Goal: Task Accomplishment & Management: Manage account settings

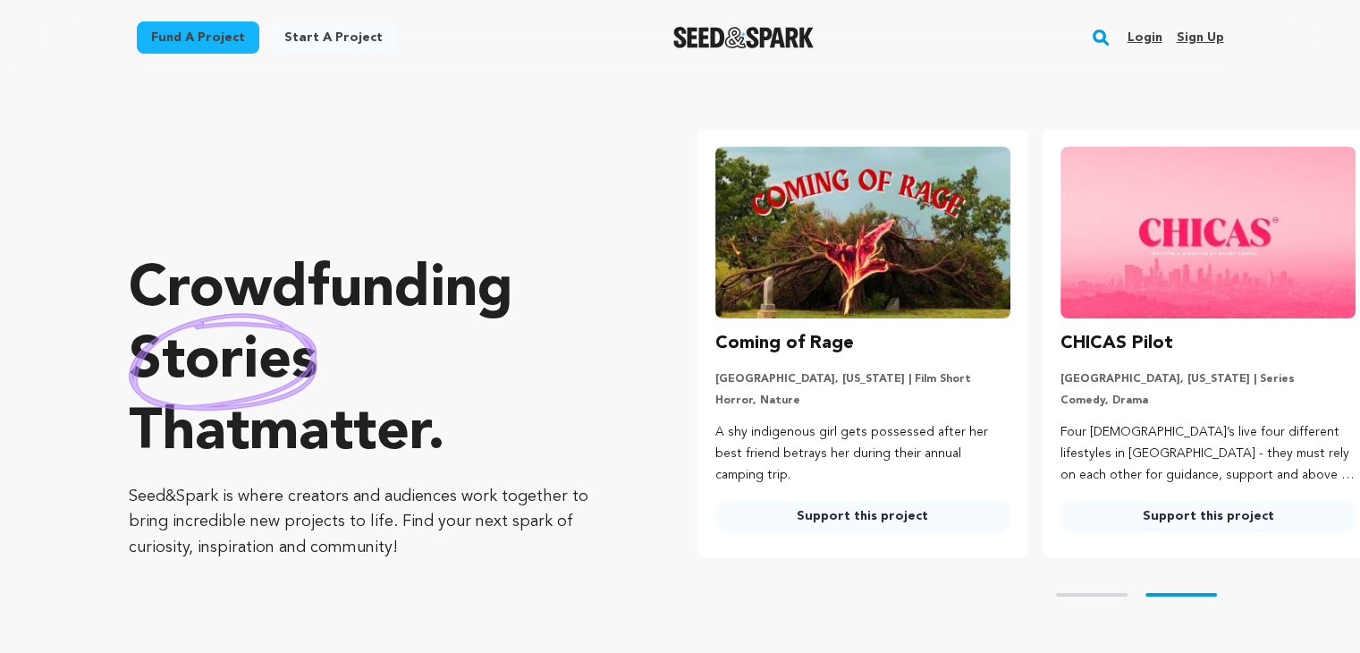
scroll to position [0, 359]
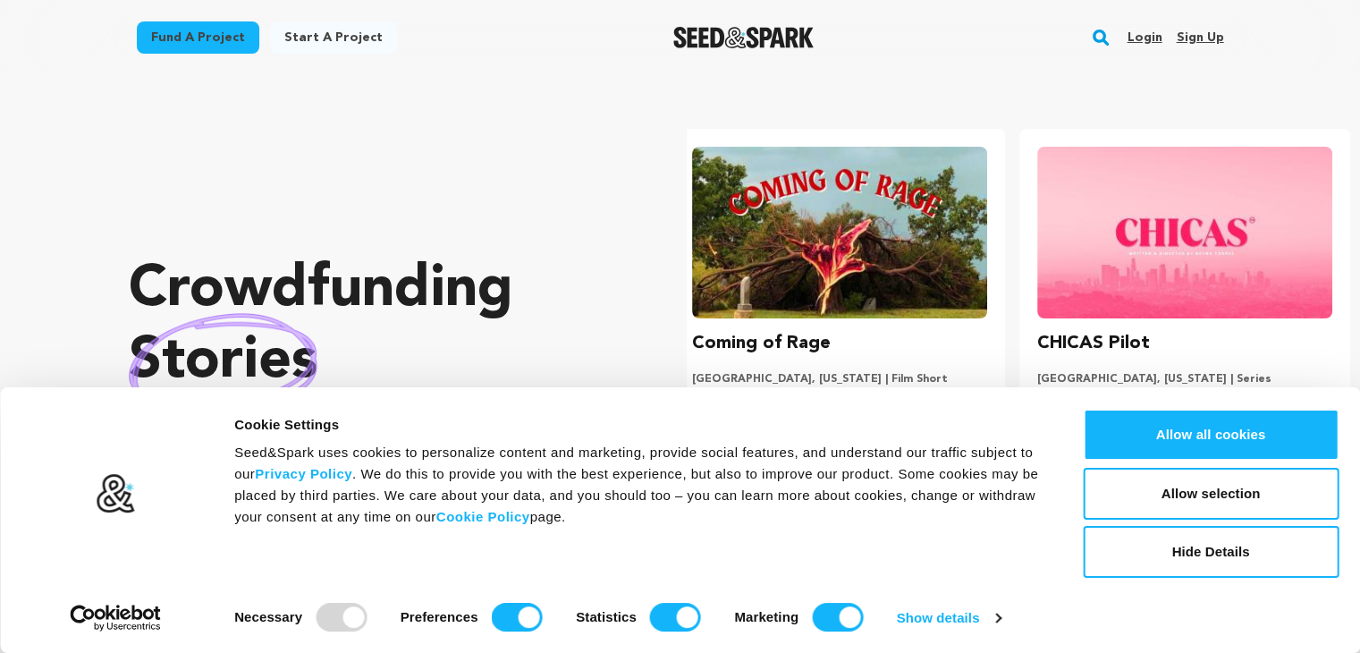
click at [1186, 39] on link "Sign up" at bounding box center [1199, 37] width 47 height 29
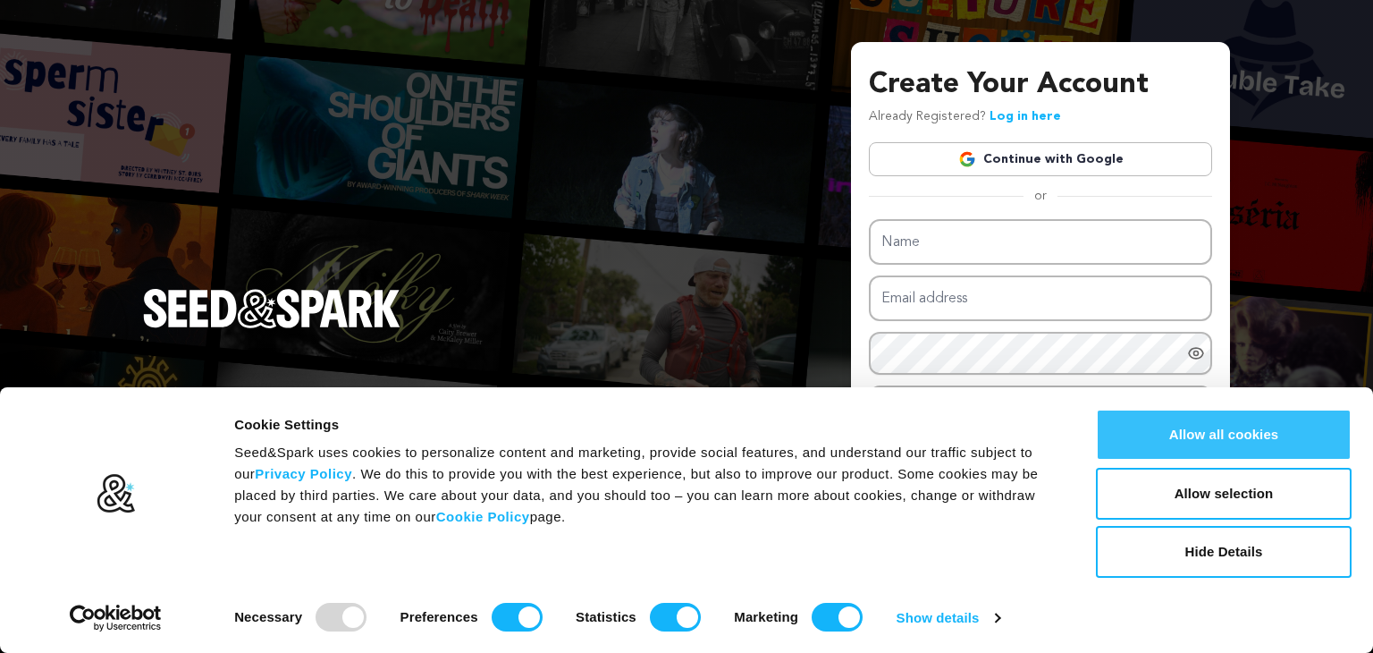
click at [1280, 439] on button "Allow all cookies" at bounding box center [1224, 435] width 256 height 52
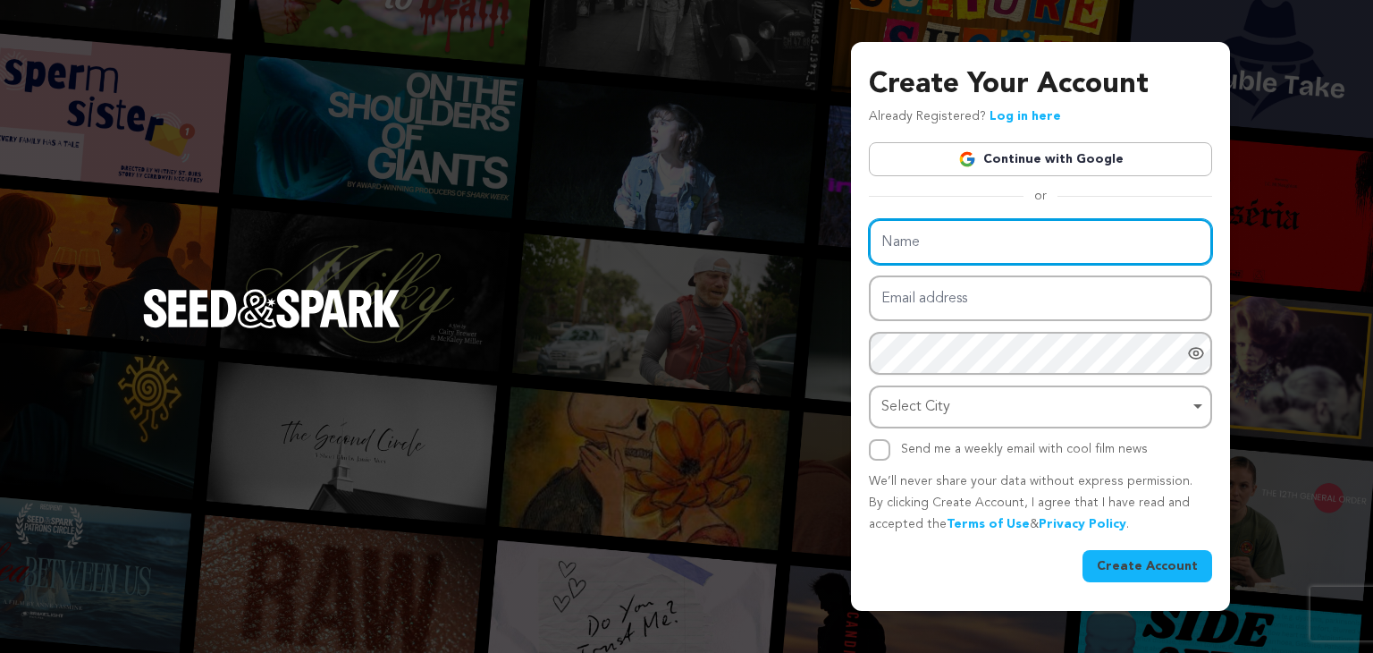
click at [976, 249] on input "Name" at bounding box center [1040, 242] width 343 height 46
click at [895, 232] on input "Name" at bounding box center [1040, 242] width 343 height 46
type input "Tissue packet"
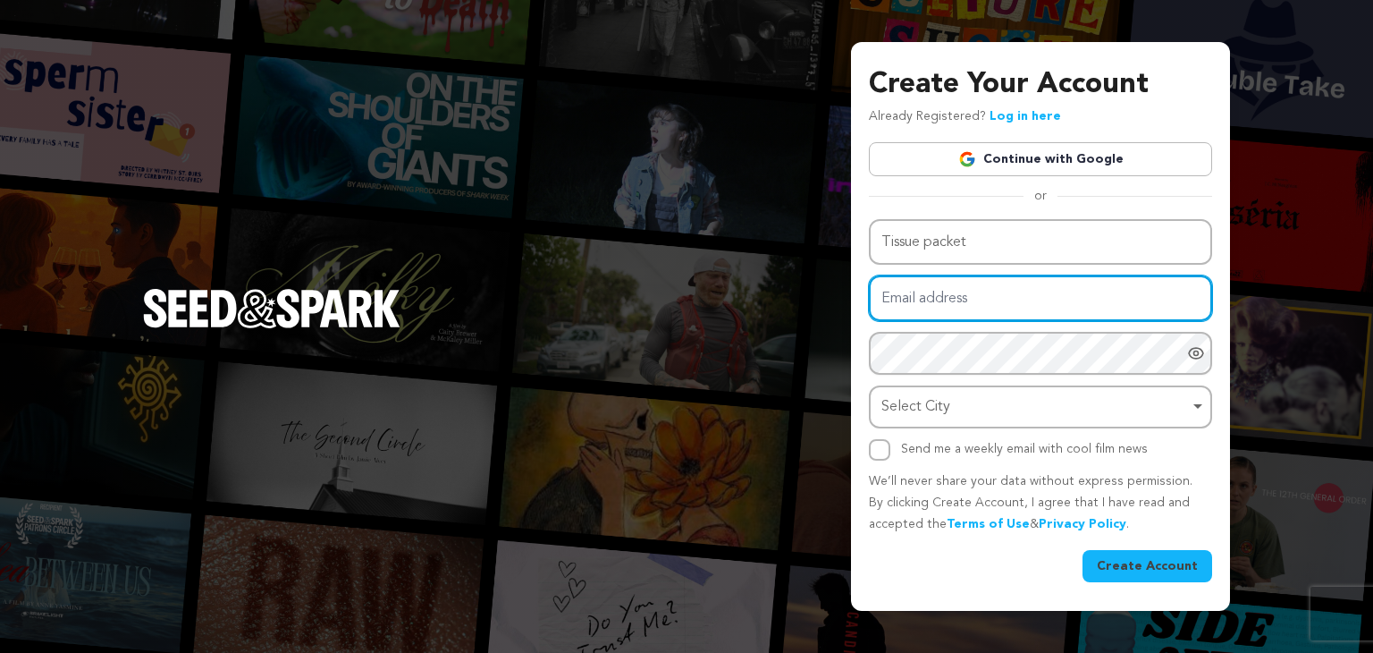
click at [958, 283] on input "Email address" at bounding box center [1040, 298] width 343 height 46
type input "www.asfaannasirwbm@gmail.com"
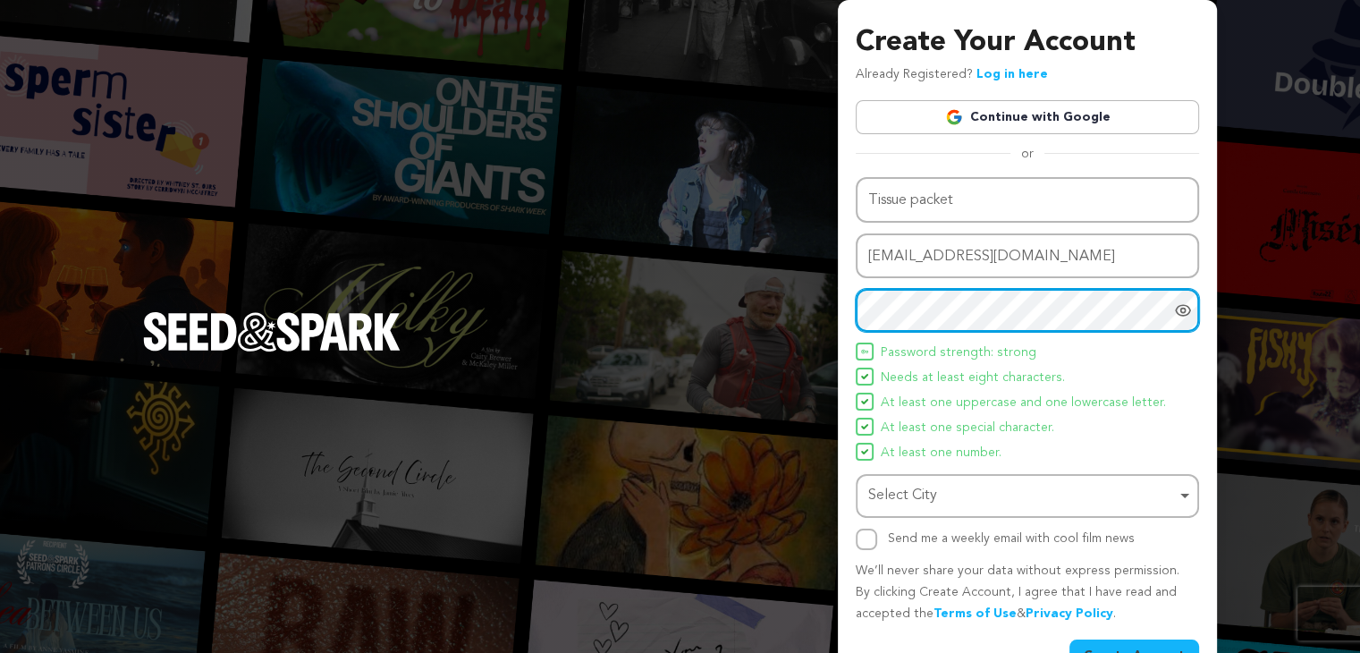
click at [1037, 491] on div "Select City Remove item" at bounding box center [1022, 496] width 308 height 26
click at [989, 501] on div "Select City Remove item" at bounding box center [1022, 496] width 308 height 26
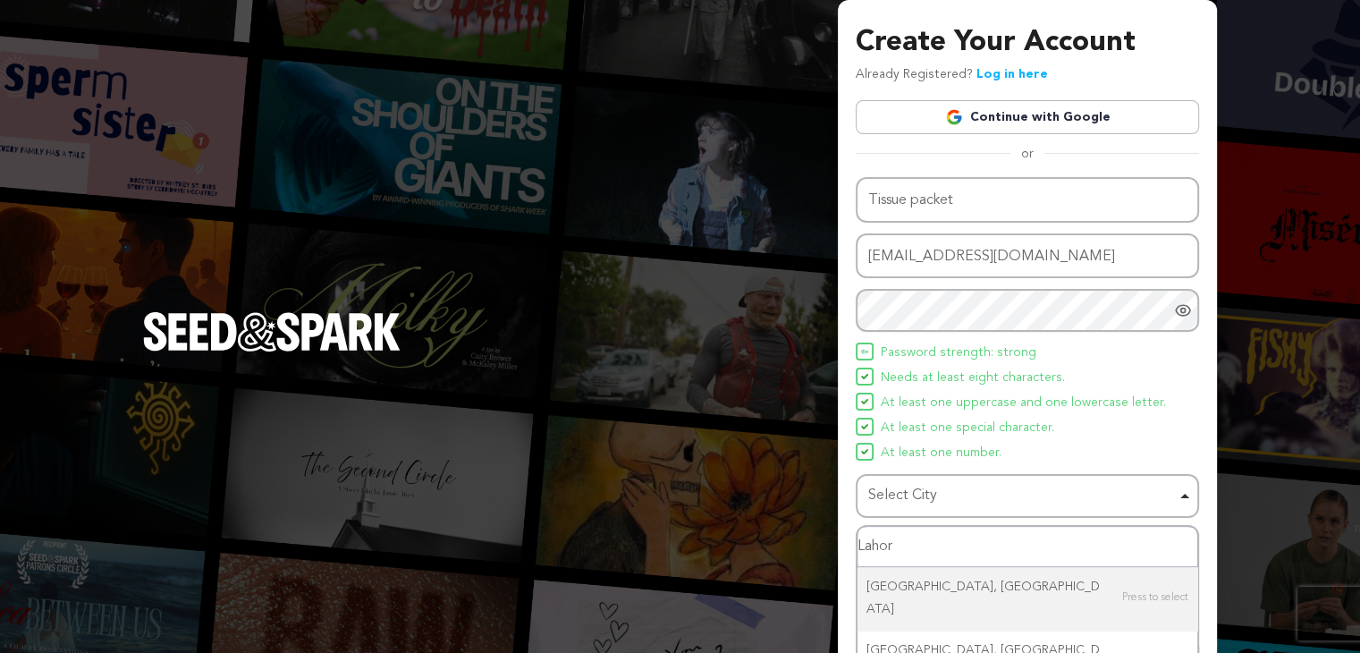
type input "Lahore"
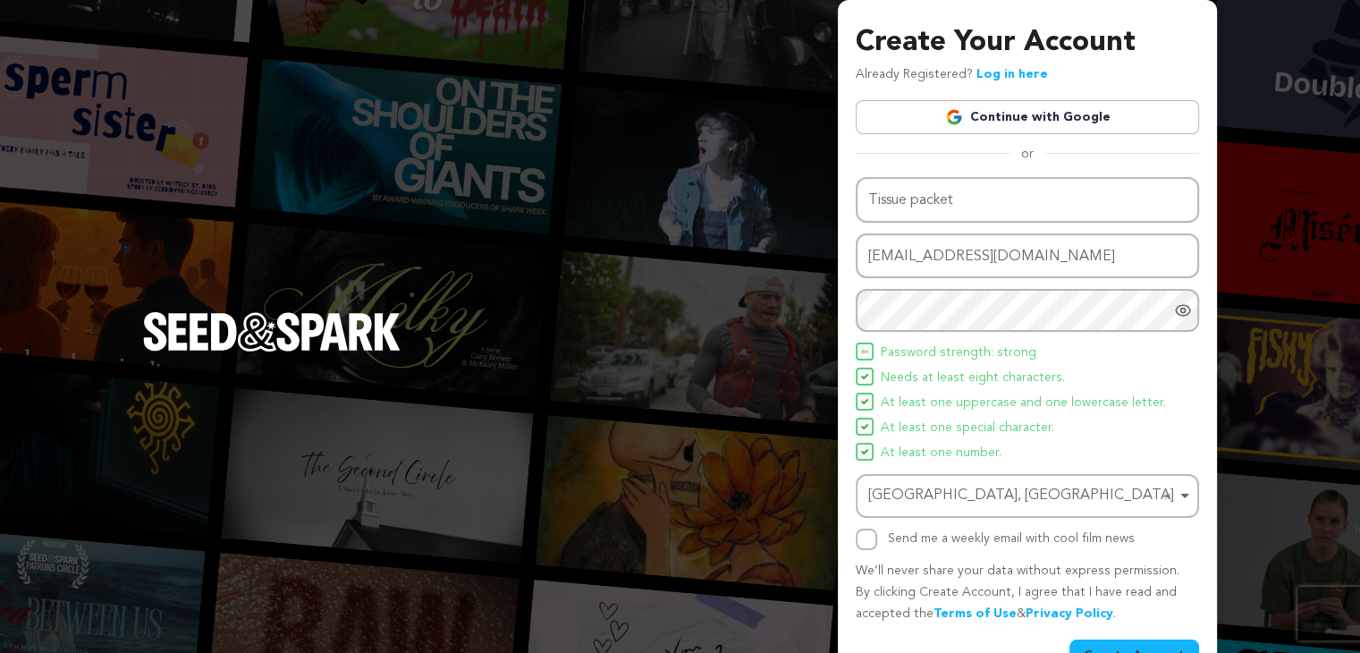
scroll to position [46, 0]
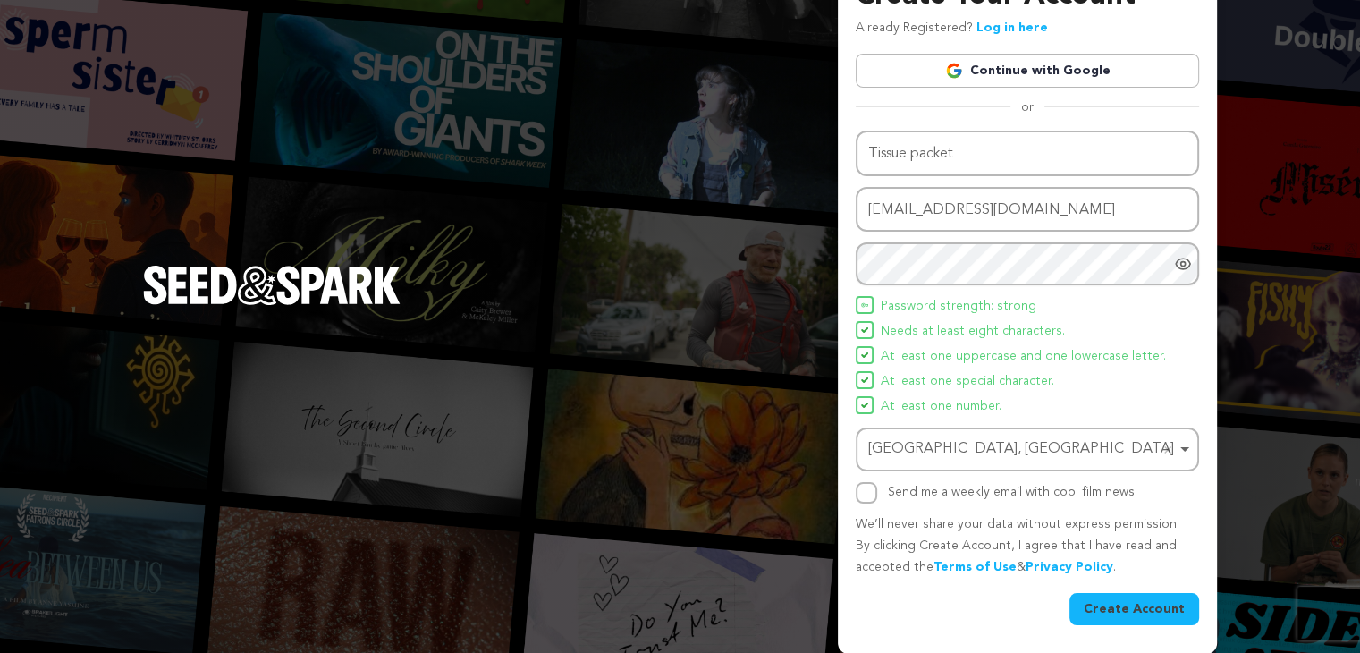
click at [1147, 609] on button "Create Account" at bounding box center [1134, 609] width 130 height 32
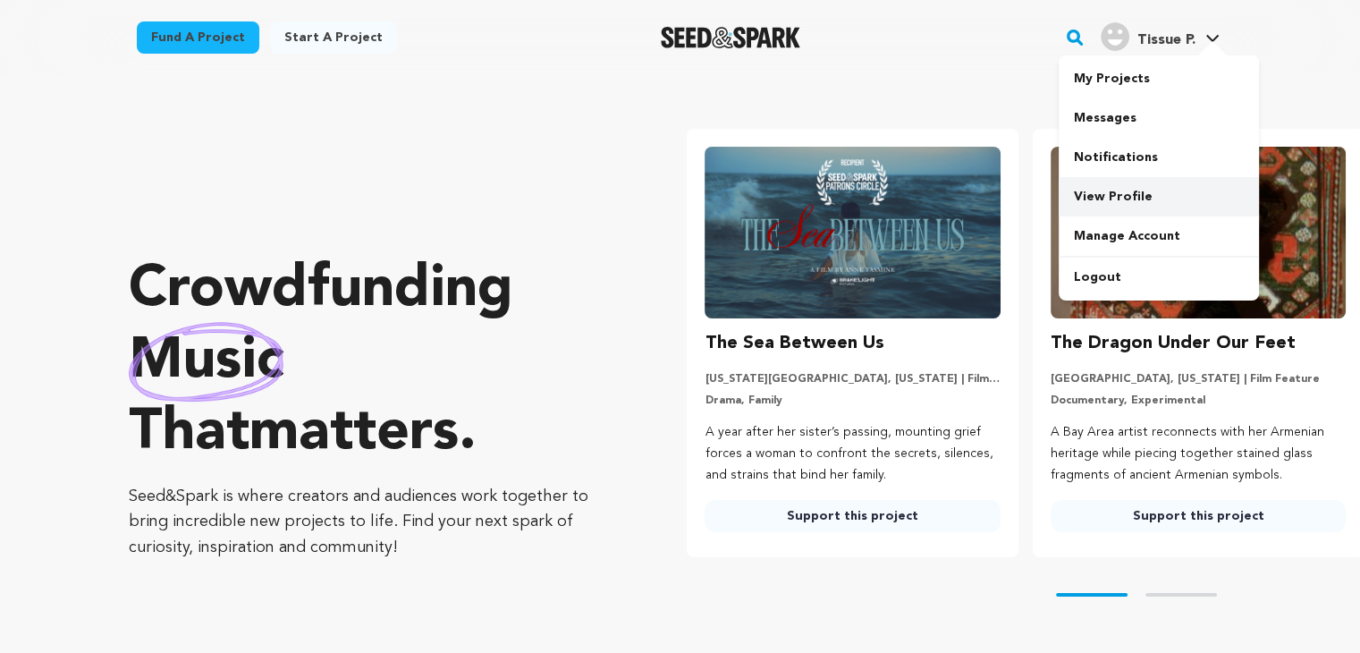
click at [1110, 188] on link "View Profile" at bounding box center [1159, 196] width 200 height 39
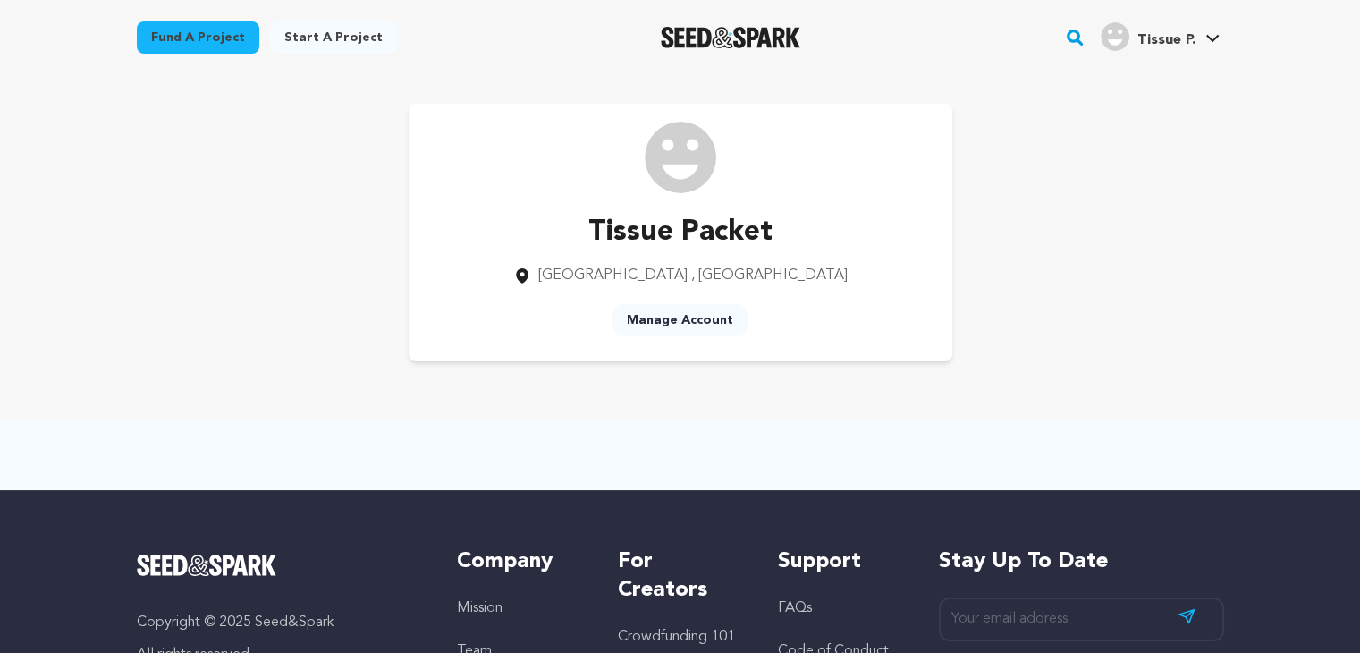
click at [686, 329] on link "Manage Account" at bounding box center [679, 320] width 135 height 32
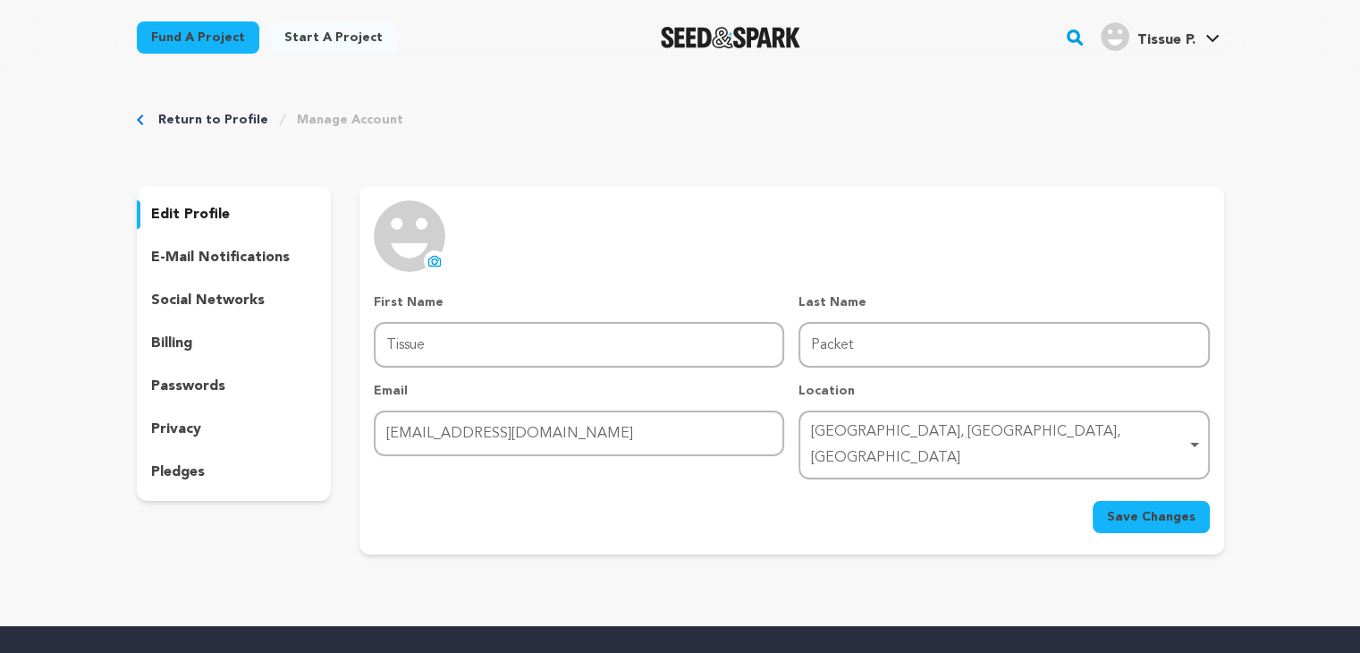
click at [367, 129] on div "Return to Profile Manage Account edit profile e-mail notifications social netwo…" at bounding box center [680, 336] width 1144 height 522
click at [580, 119] on div "Return to Profile Manage Account" at bounding box center [680, 120] width 1087 height 18
click at [162, 219] on p "edit profile" at bounding box center [190, 214] width 79 height 21
click at [218, 212] on p "edit profile" at bounding box center [190, 214] width 79 height 21
click at [222, 296] on p "social networks" at bounding box center [208, 300] width 114 height 21
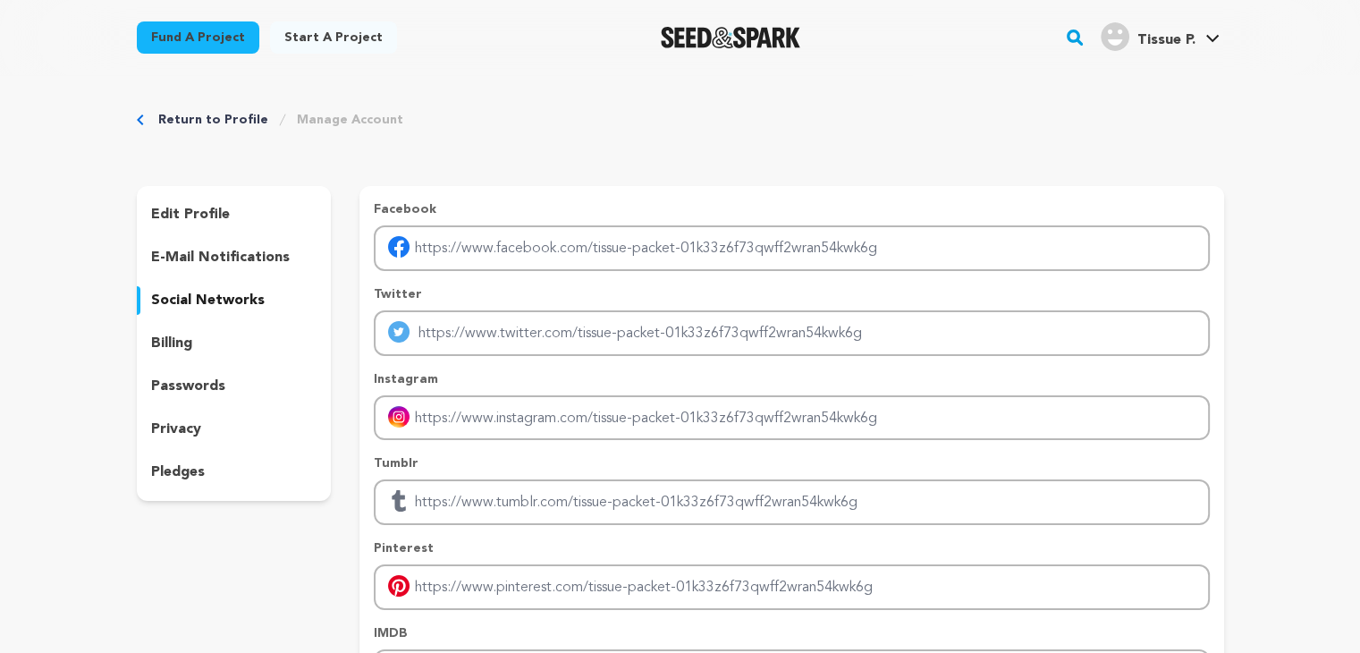
click at [200, 217] on p "edit profile" at bounding box center [190, 214] width 79 height 21
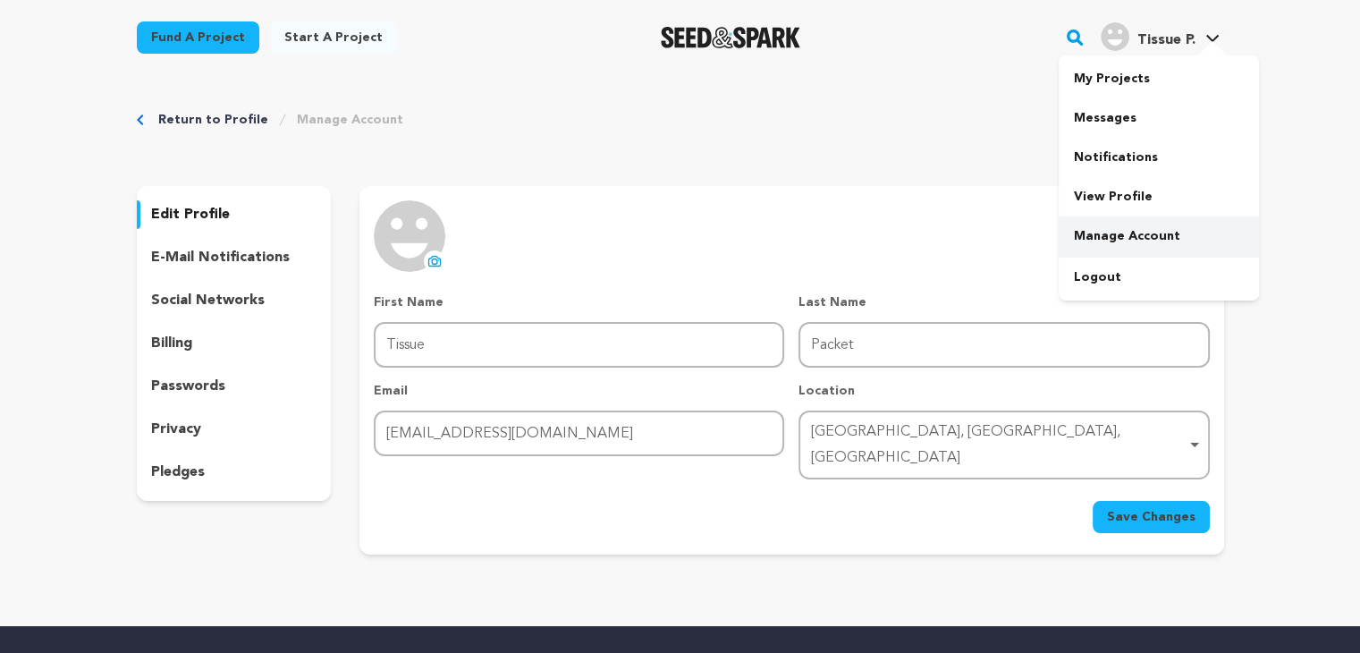
click at [1122, 225] on link "Manage Account" at bounding box center [1159, 235] width 200 height 39
click at [1136, 224] on link "Manage Account" at bounding box center [1159, 235] width 200 height 39
click at [1101, 212] on link "View Profile" at bounding box center [1159, 196] width 200 height 39
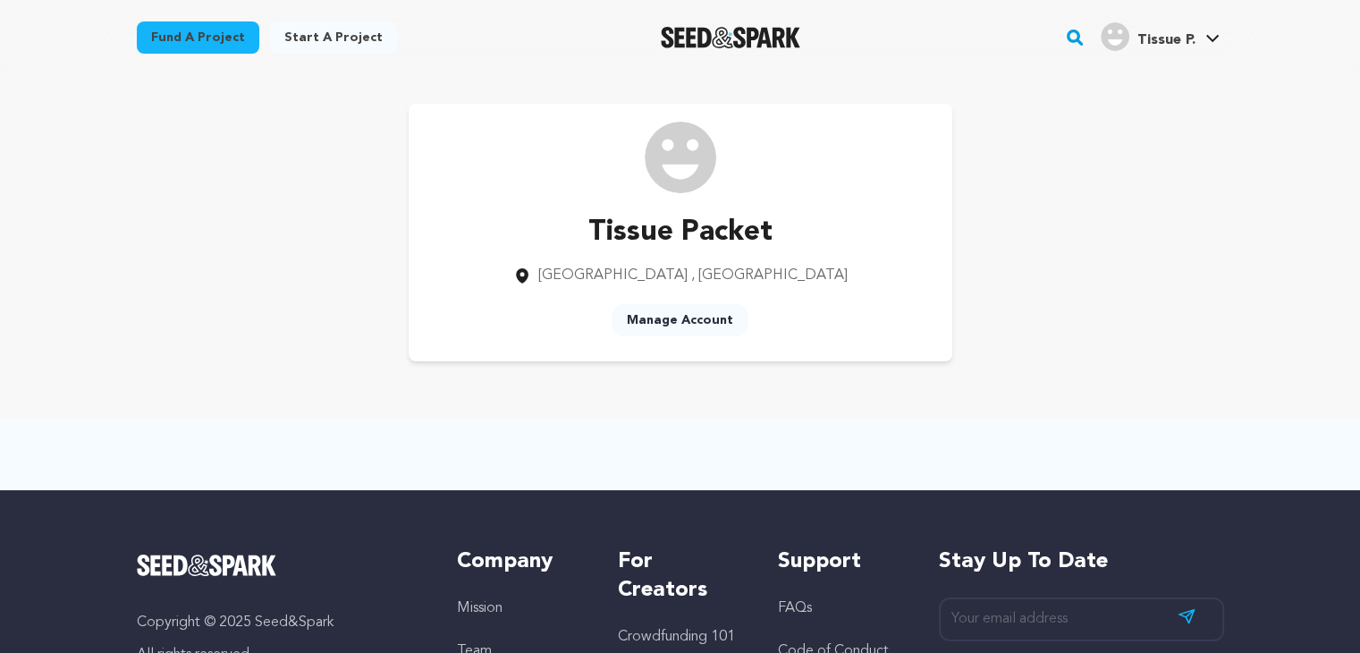
click at [691, 320] on link "Manage Account" at bounding box center [679, 320] width 135 height 32
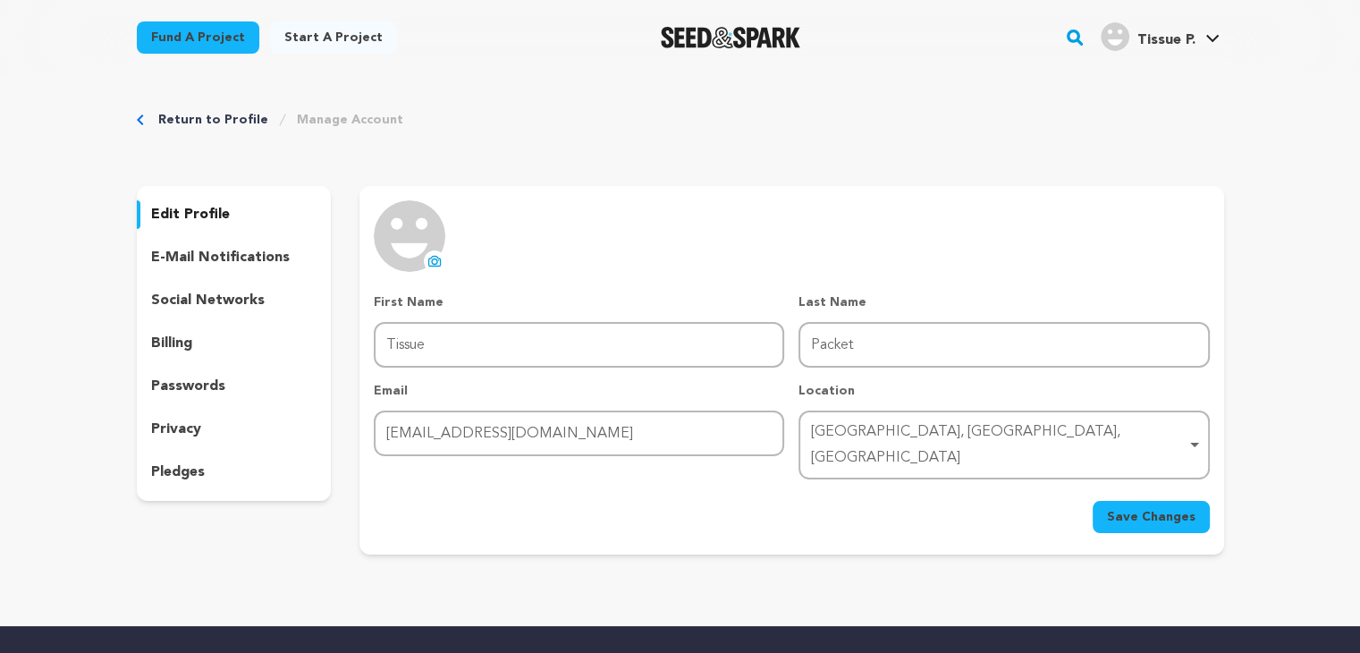
click at [190, 219] on p "edit profile" at bounding box center [190, 214] width 79 height 21
click at [1115, 187] on link "View Profile" at bounding box center [1159, 196] width 200 height 39
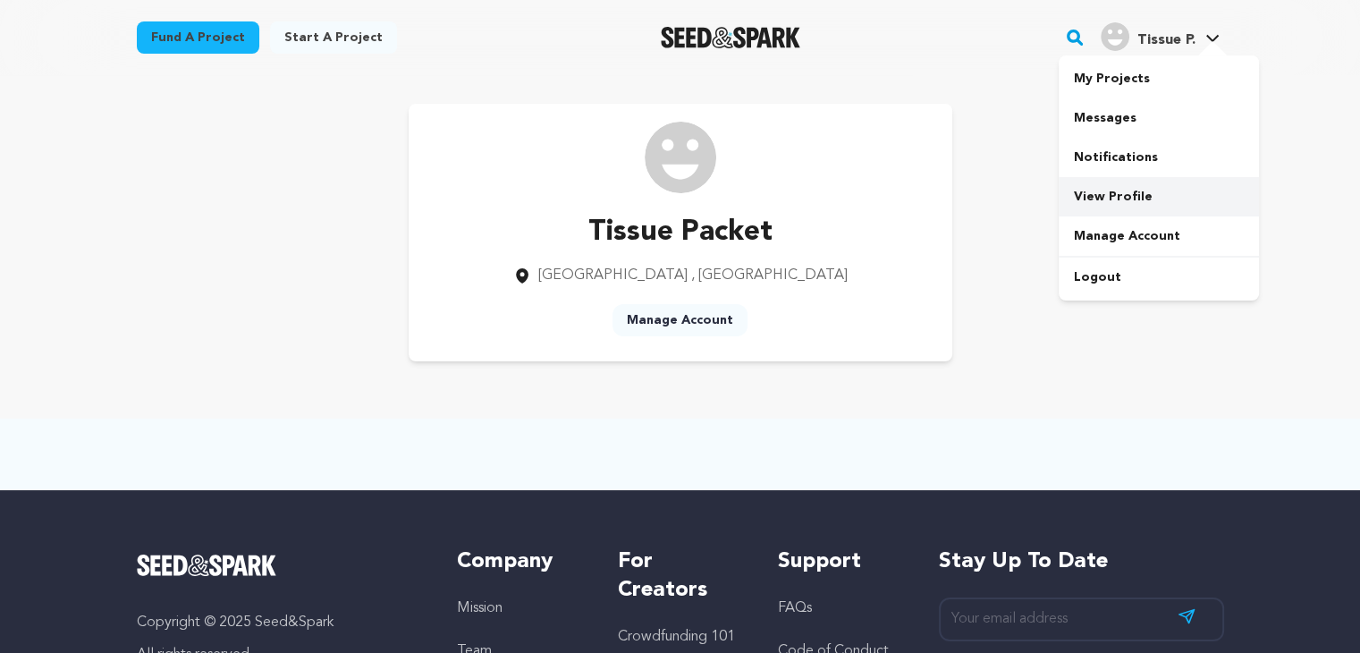
click at [1155, 205] on link "View Profile" at bounding box center [1159, 196] width 200 height 39
drag, startPoint x: 0, startPoint y: 0, endPoint x: 1155, endPoint y: 205, distance: 1173.2
click at [1155, 205] on div "Tissue Packet Lahore , Punjab Manage Account" at bounding box center [680, 232] width 1087 height 257
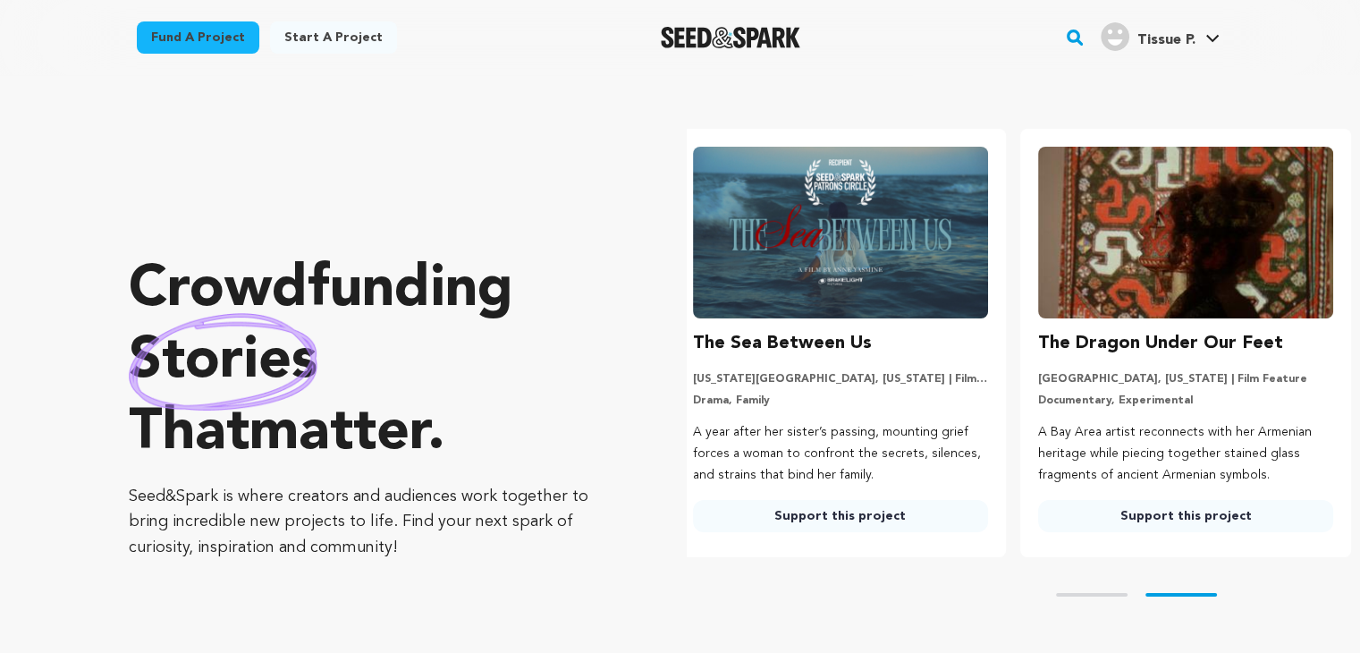
scroll to position [0, 359]
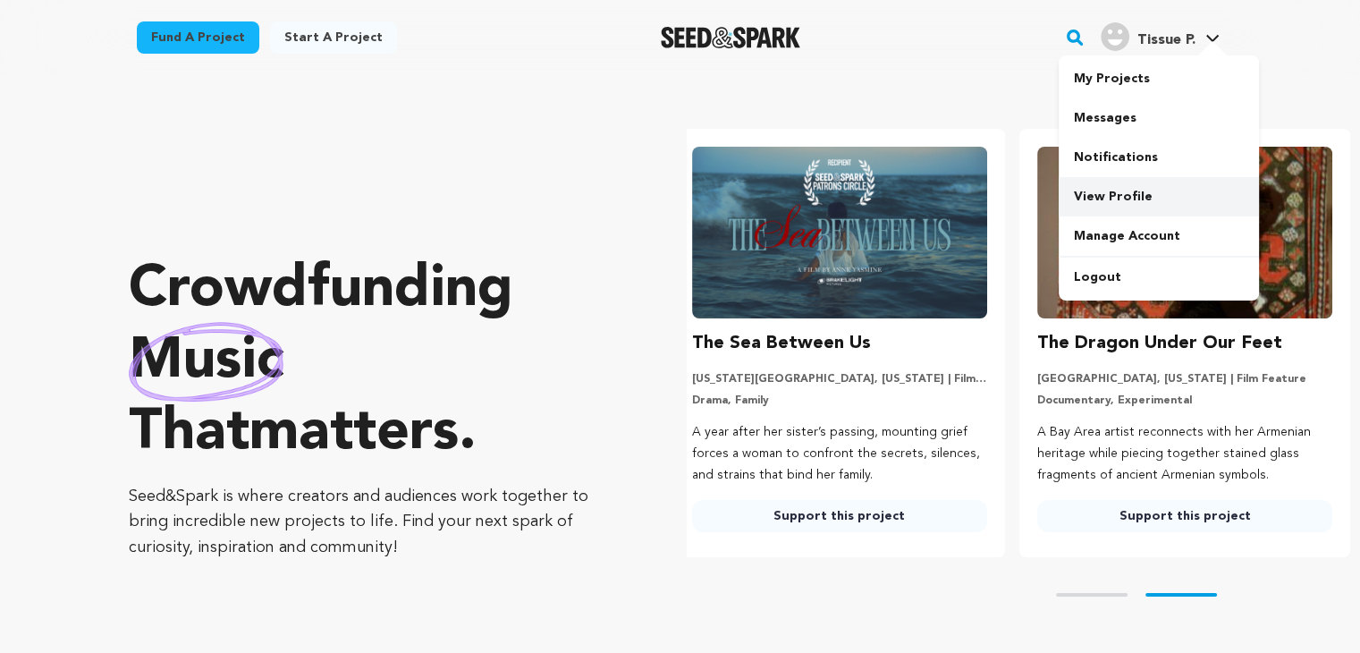
click at [1085, 190] on link "View Profile" at bounding box center [1159, 196] width 200 height 39
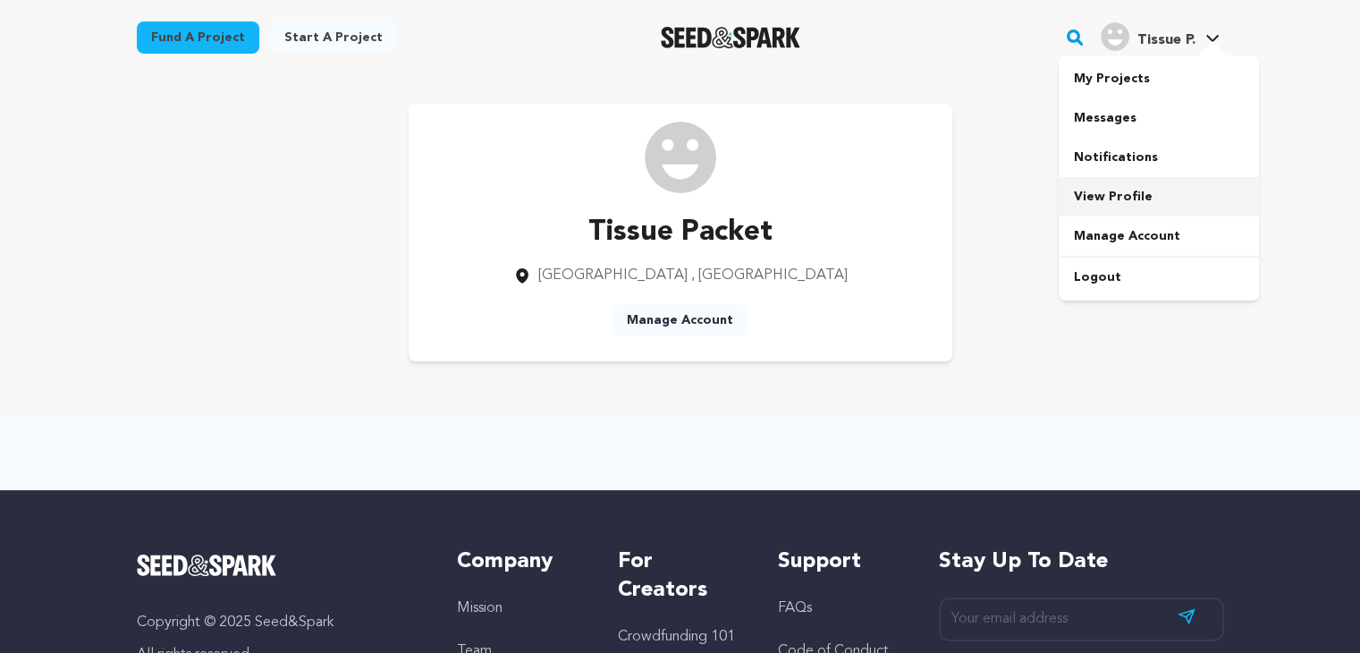
click at [1139, 198] on link "View Profile" at bounding box center [1159, 196] width 200 height 39
click at [680, 309] on link "Manage Account" at bounding box center [679, 320] width 135 height 32
